Goal: Information Seeking & Learning: Find specific fact

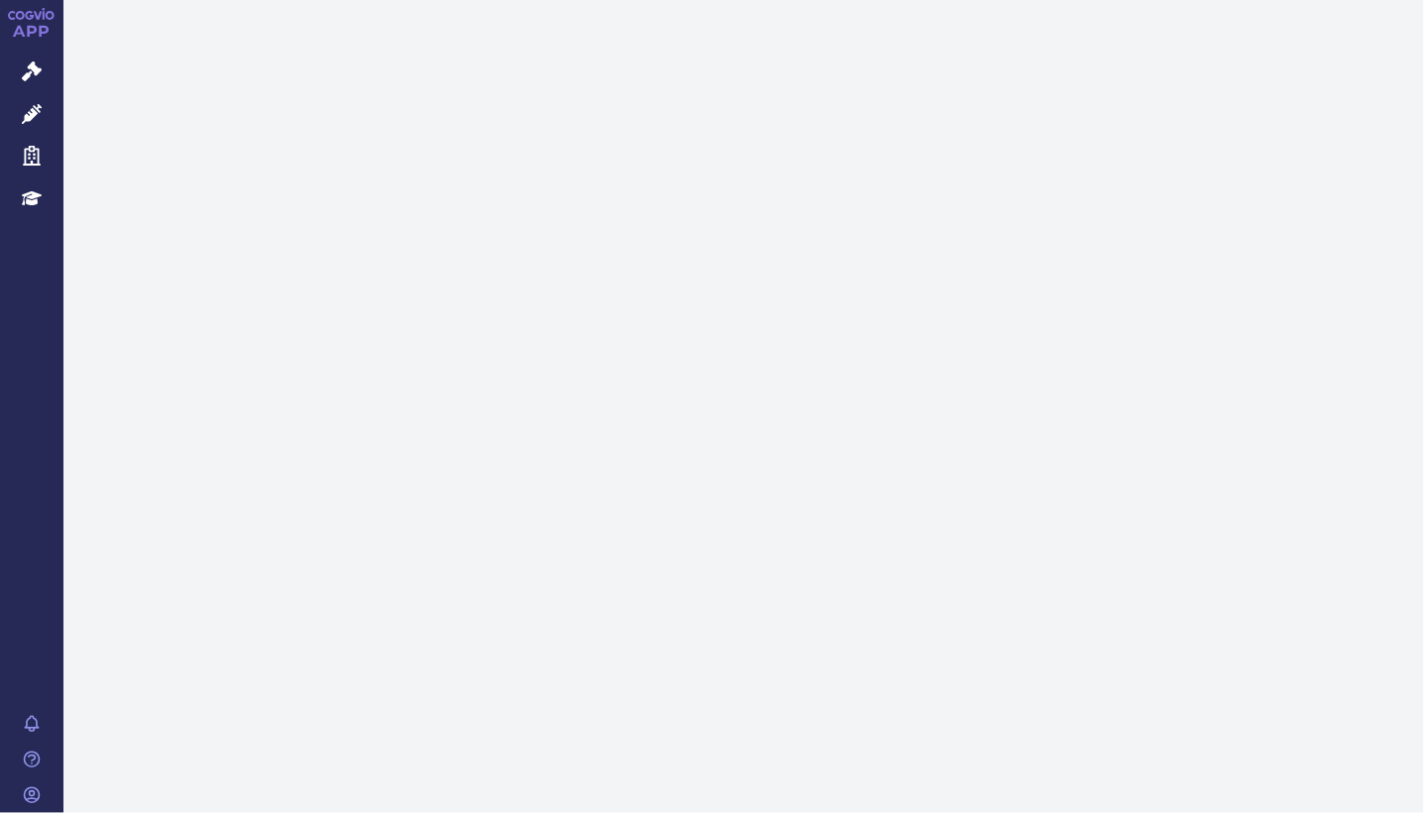
click at [27, 82] on link "Správní řízení" at bounding box center [31, 73] width 63 height 42
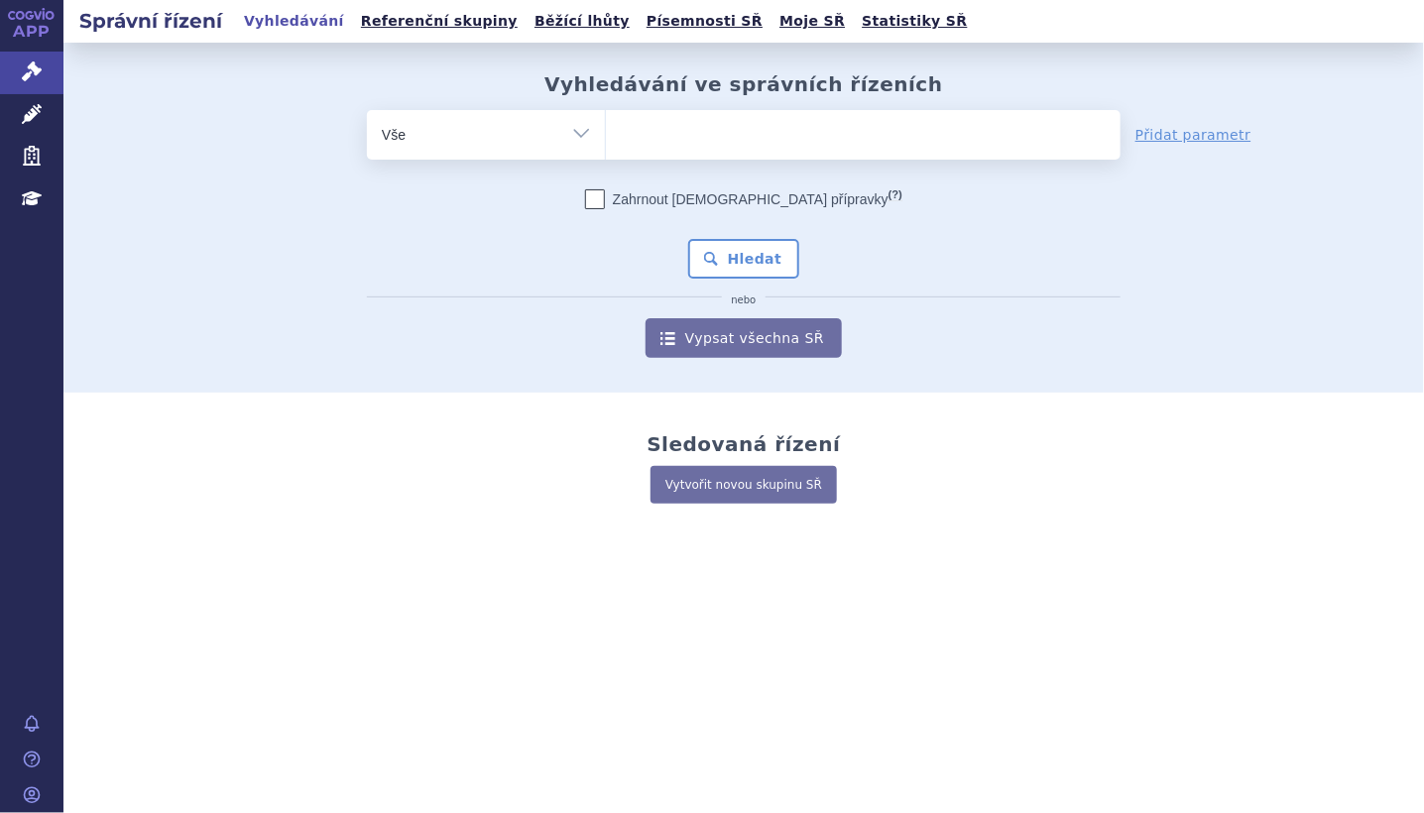
click at [628, 131] on input "search" at bounding box center [626, 132] width 11 height 25
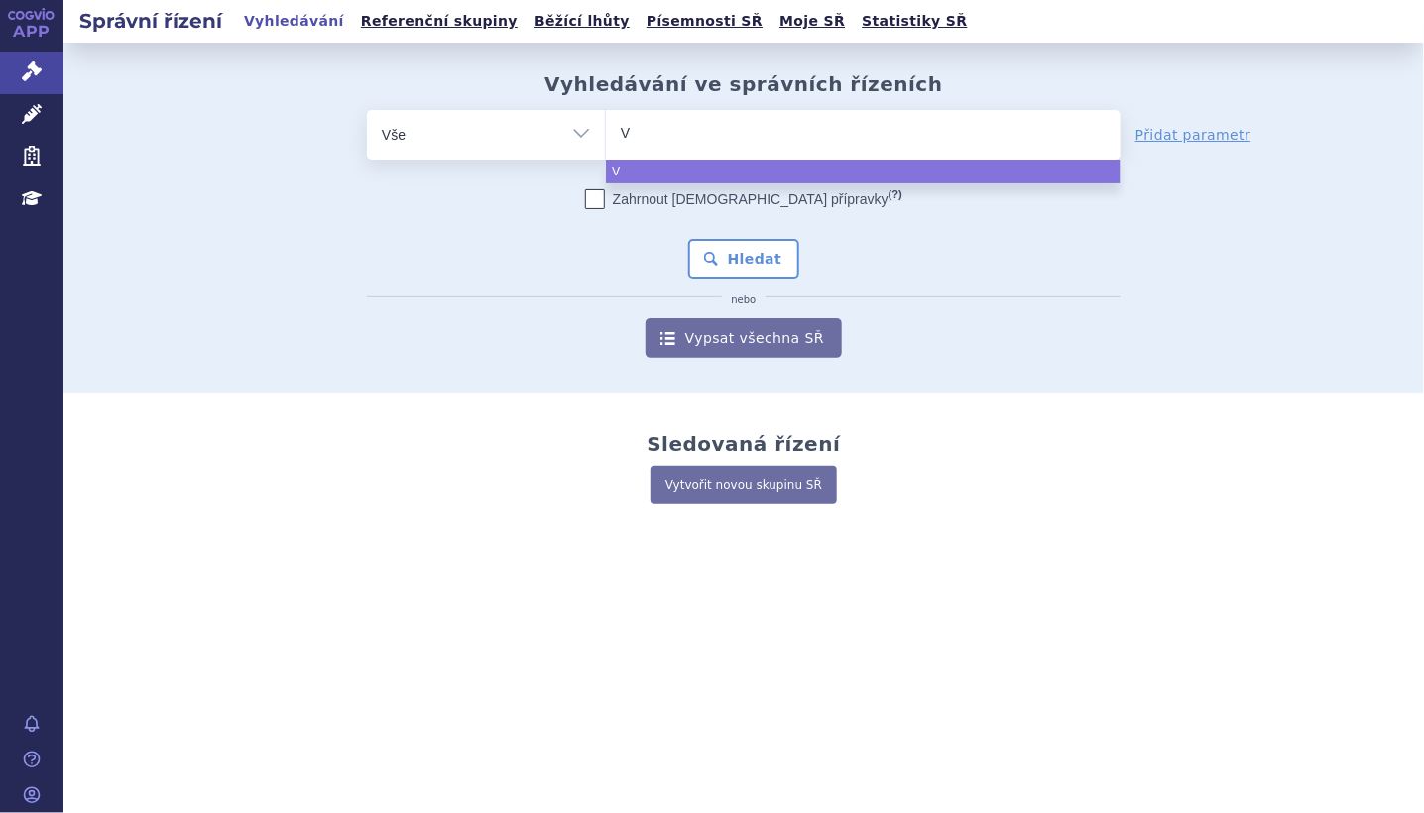
type input "VA"
type input "VAx"
type input "VAxi"
type input "VAxig"
type input "VAxigr"
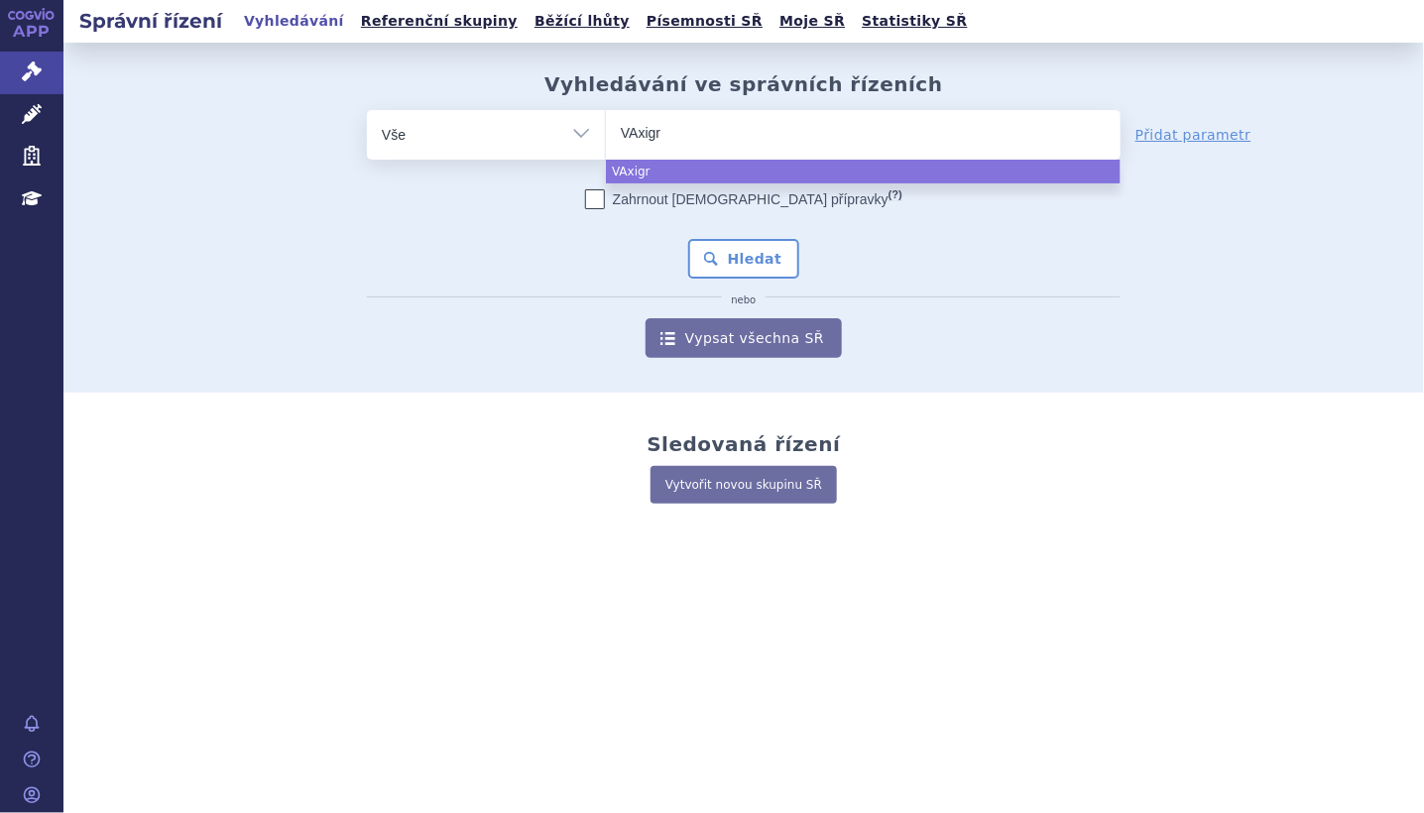
type input "VAxigri"
type input "VAxigrip"
select select "VAxigrip"
click at [756, 257] on button "Hledat" at bounding box center [744, 259] width 112 height 40
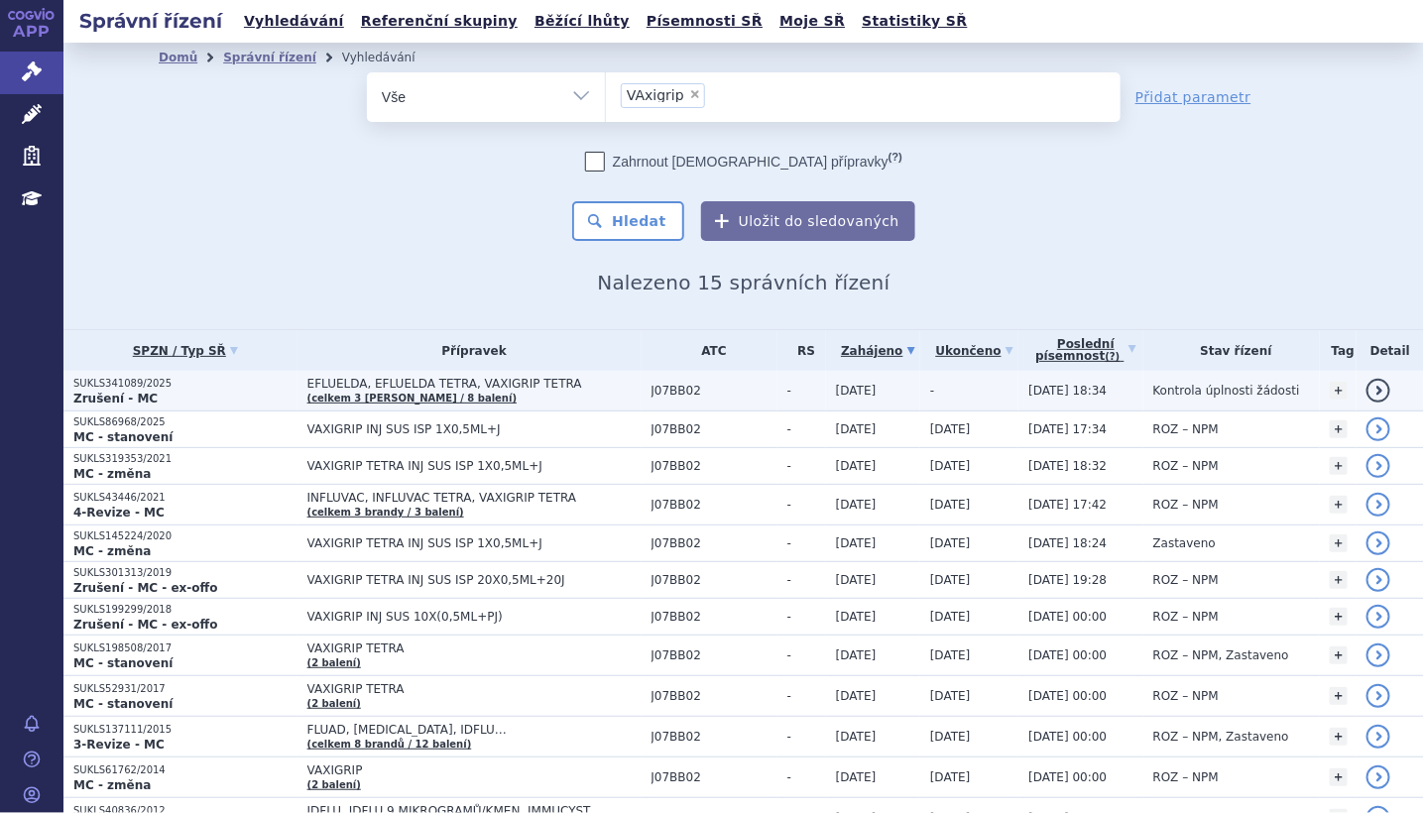
click at [1370, 386] on link "detail" at bounding box center [1379, 391] width 24 height 24
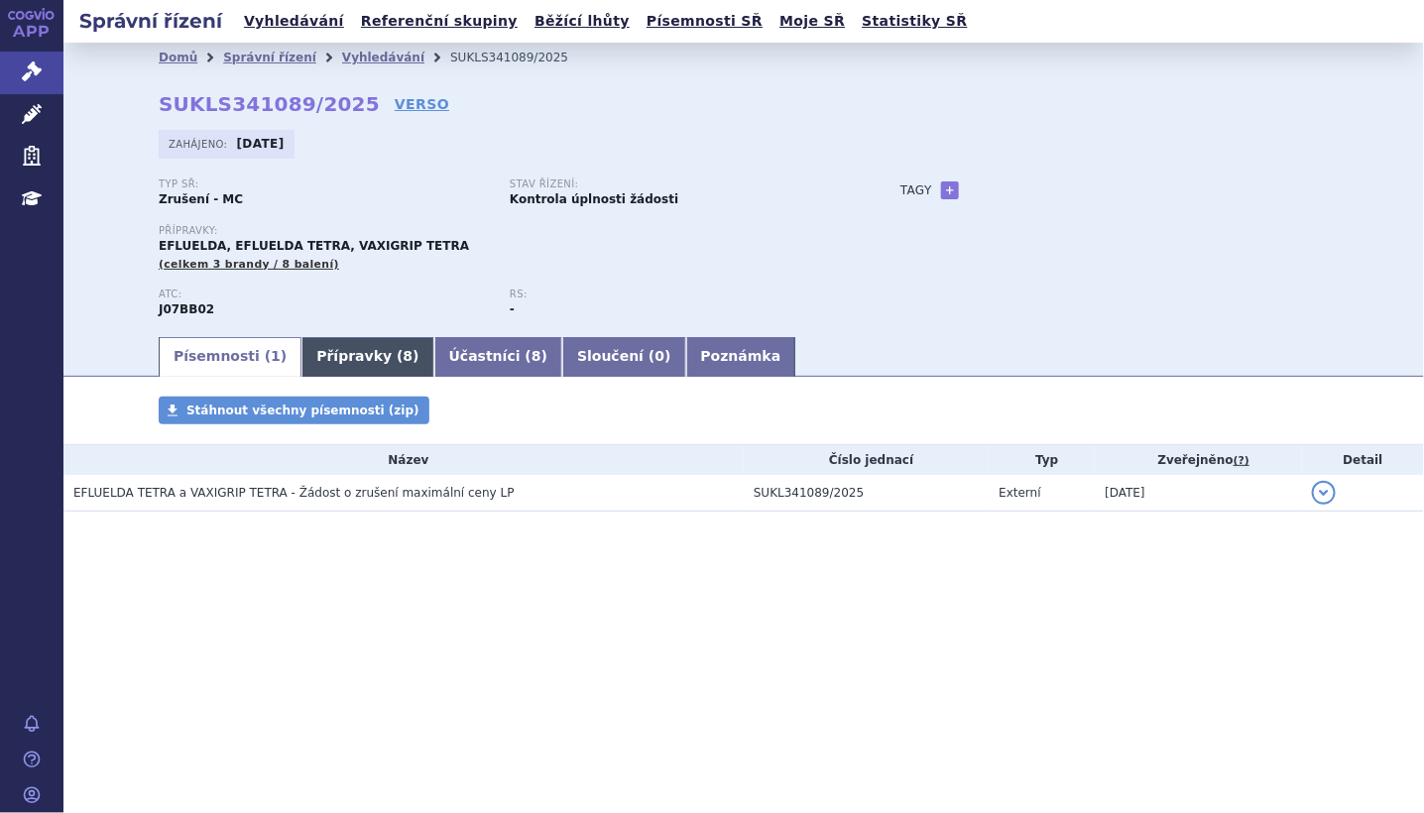
click at [355, 358] on link "Přípravky ( 8 )" at bounding box center [368, 357] width 132 height 40
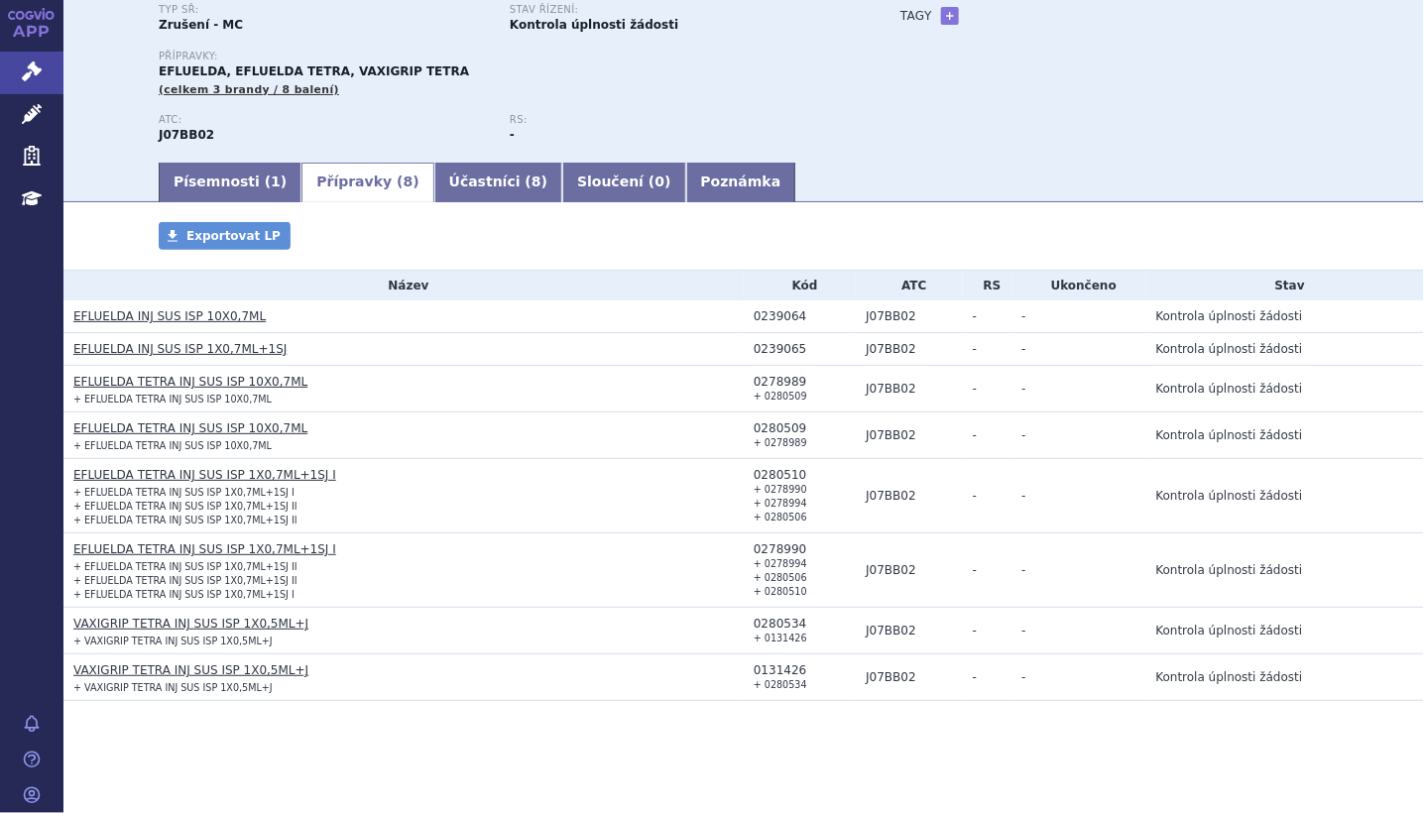
scroll to position [180, 0]
